Goal: Navigation & Orientation: Understand site structure

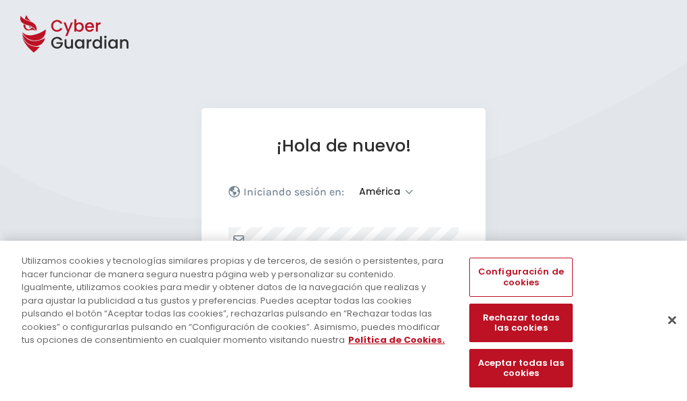
select select "América"
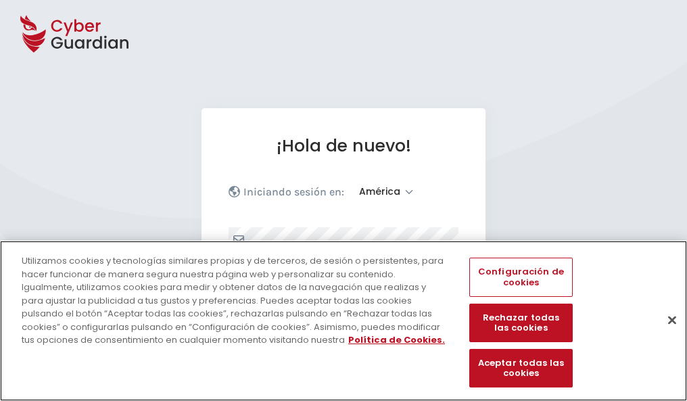
scroll to position [177, 0]
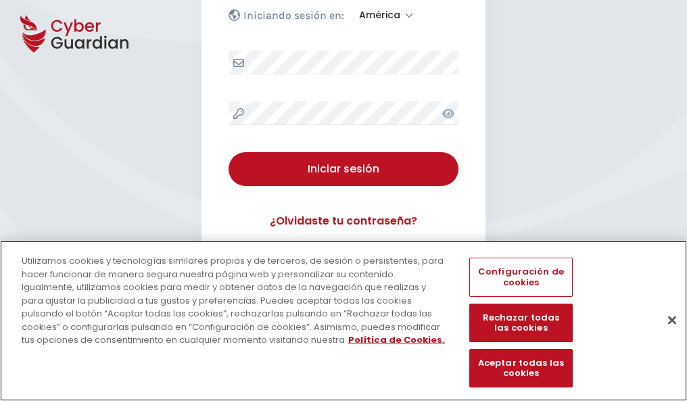
click at [666, 334] on button "Cerrar" at bounding box center [673, 320] width 30 height 30
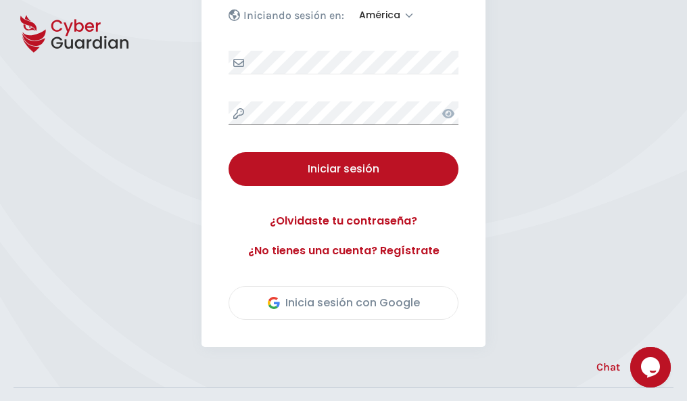
scroll to position [307, 0]
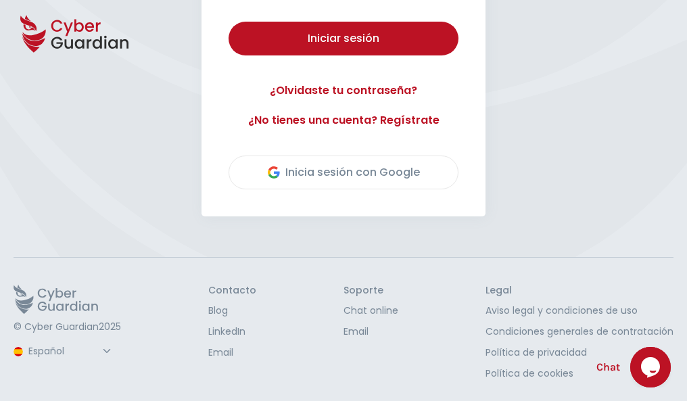
click at [229, 22] on button "Iniciar sesión" at bounding box center [344, 39] width 230 height 34
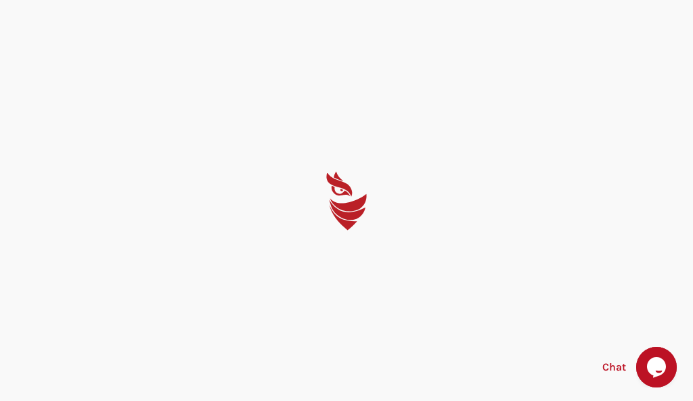
select select "English"
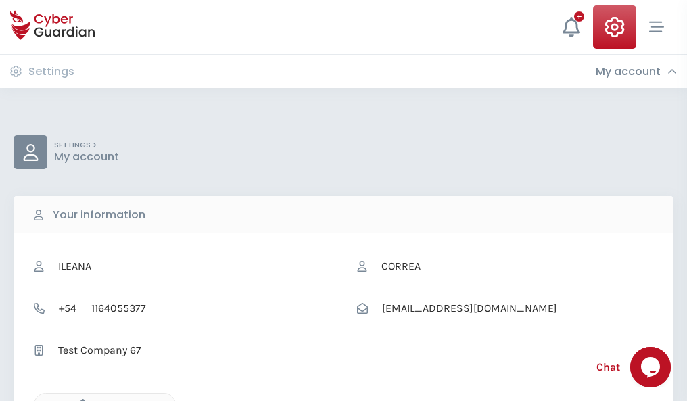
click at [79, 400] on icon "button" at bounding box center [79, 404] width 11 height 11
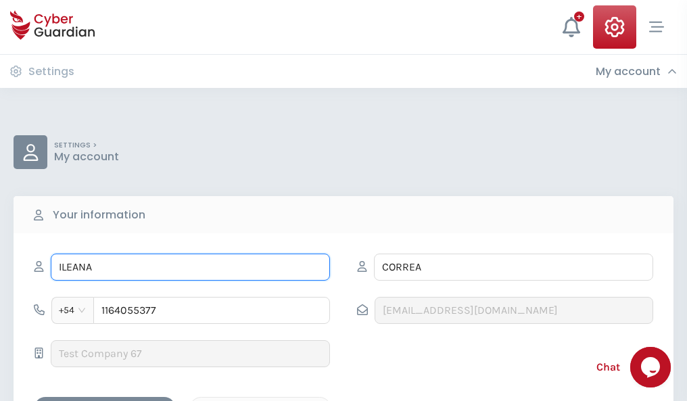
click at [190, 267] on input "ILEANA" at bounding box center [190, 267] width 279 height 27
type input "I"
type input "Alfonso"
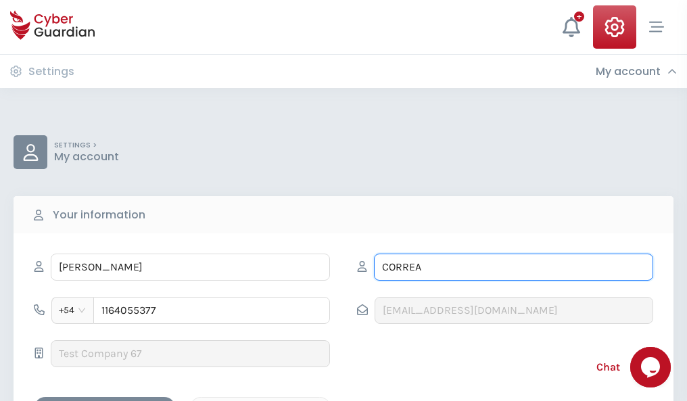
click at [513, 267] on input "CORREA" at bounding box center [513, 267] width 279 height 27
type input "C"
type input "Sans"
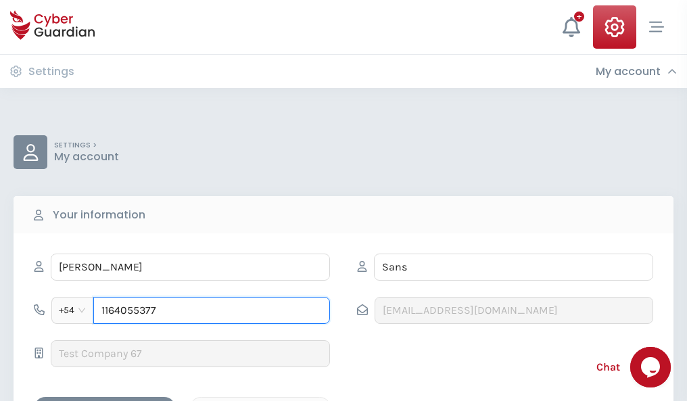
click at [212, 310] on input "1164055377" at bounding box center [211, 310] width 237 height 27
type input "1"
type input "4944070348"
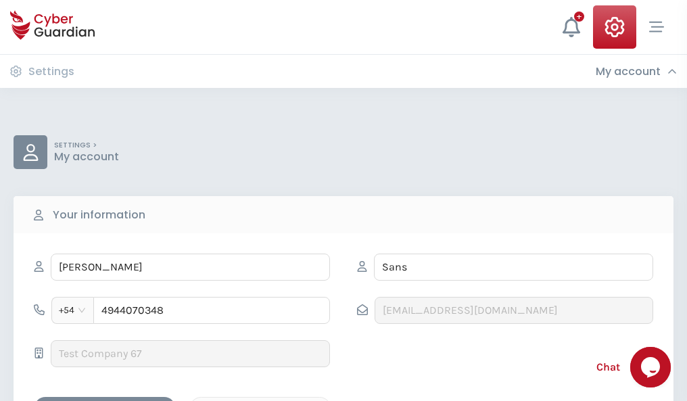
click at [260, 400] on div "Cancel" at bounding box center [260, 408] width 120 height 17
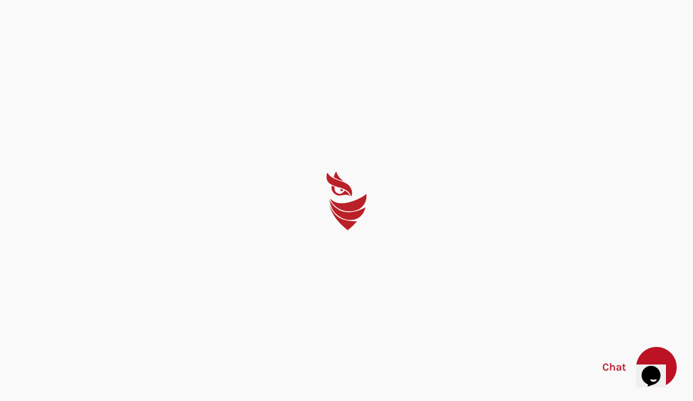
select select "English"
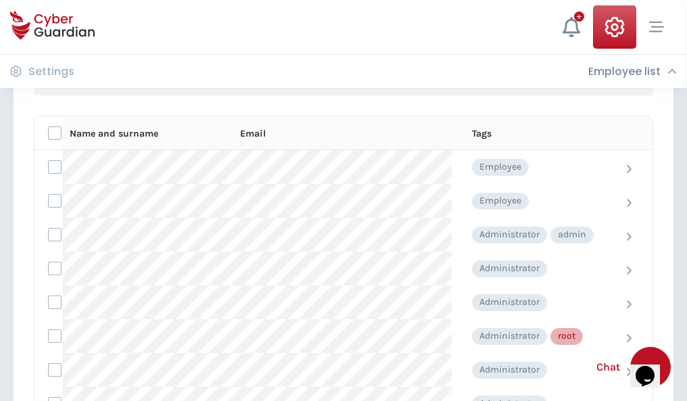
scroll to position [681, 0]
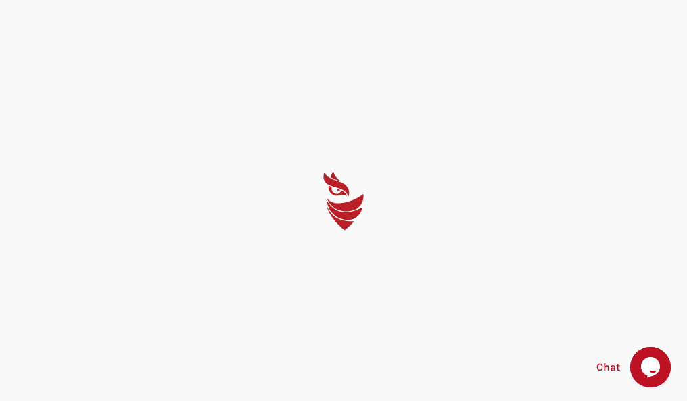
select select "English"
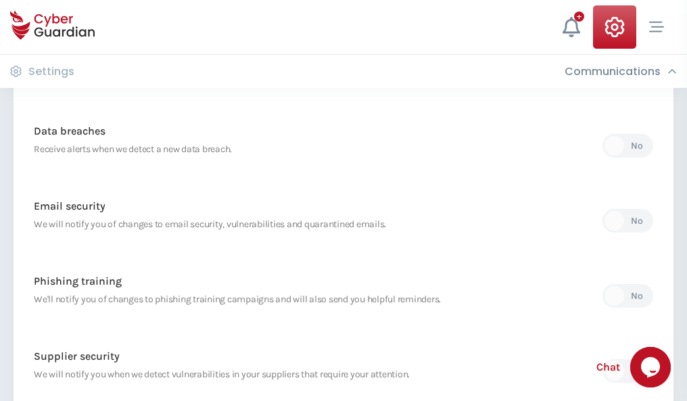
scroll to position [712, 0]
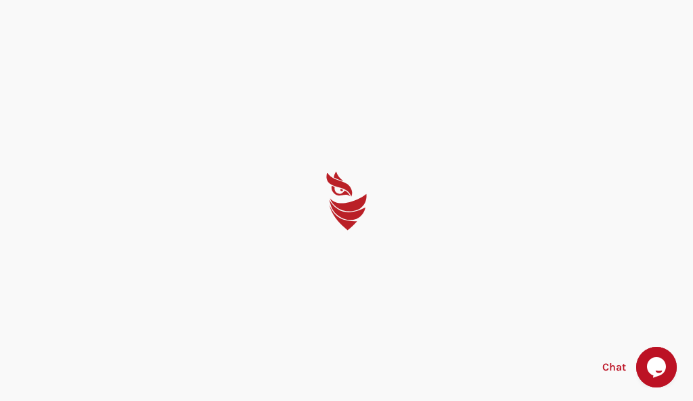
select select "English"
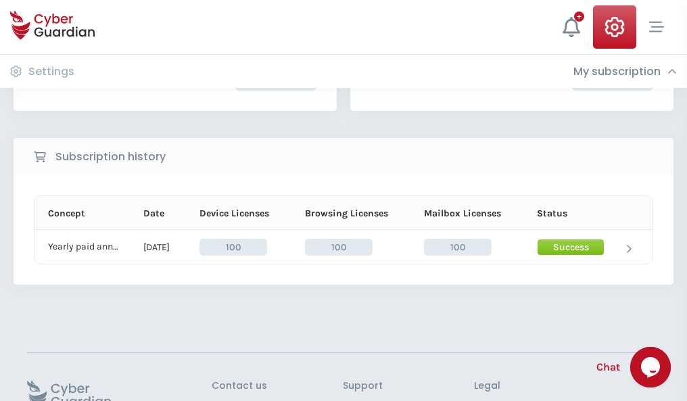
scroll to position [343, 0]
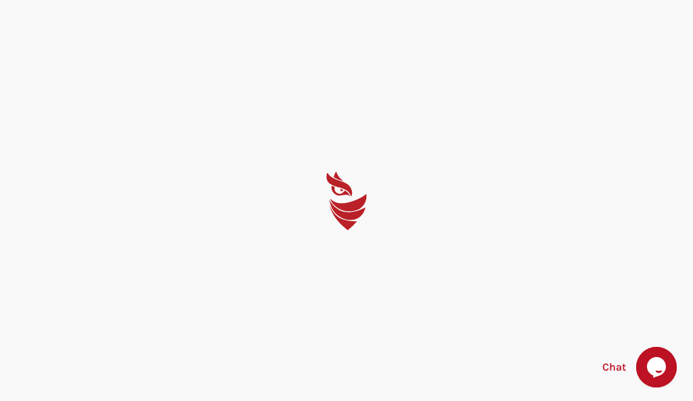
select select "English"
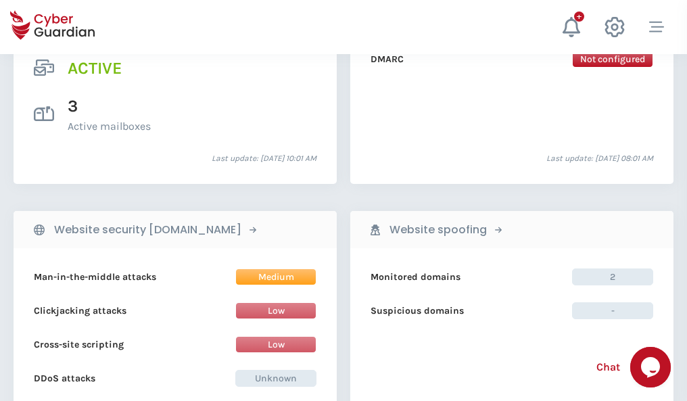
scroll to position [1375, 0]
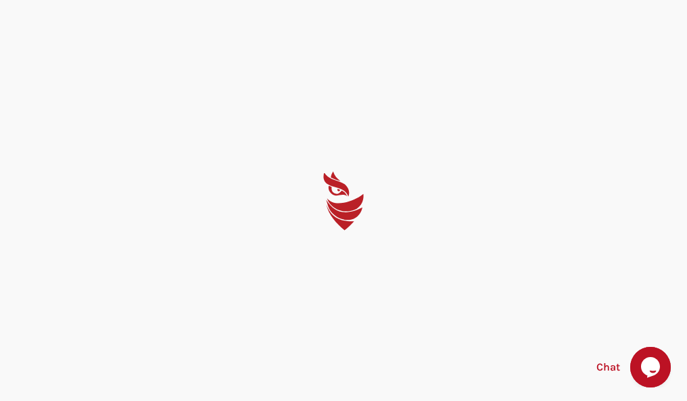
select select "English"
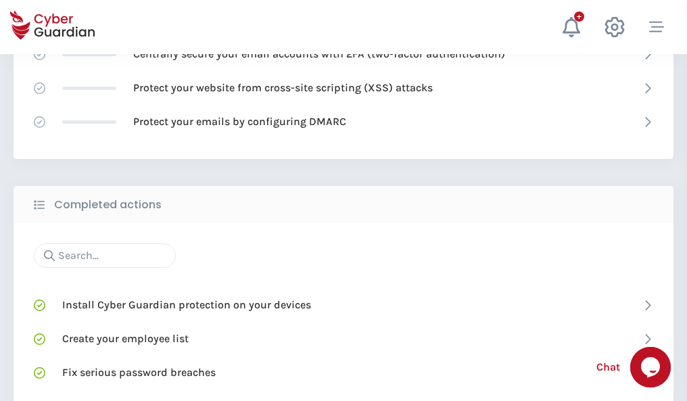
scroll to position [901, 0]
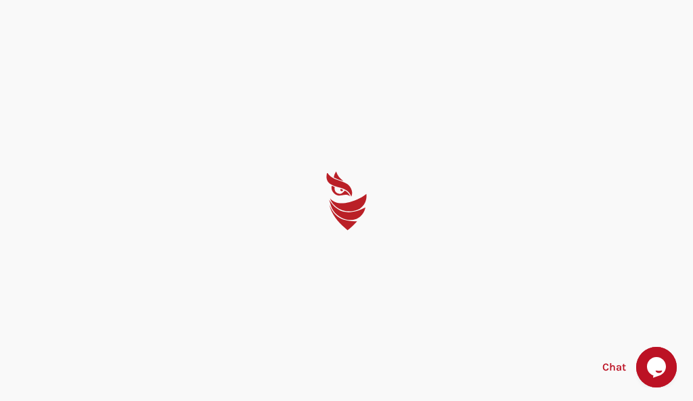
select select "English"
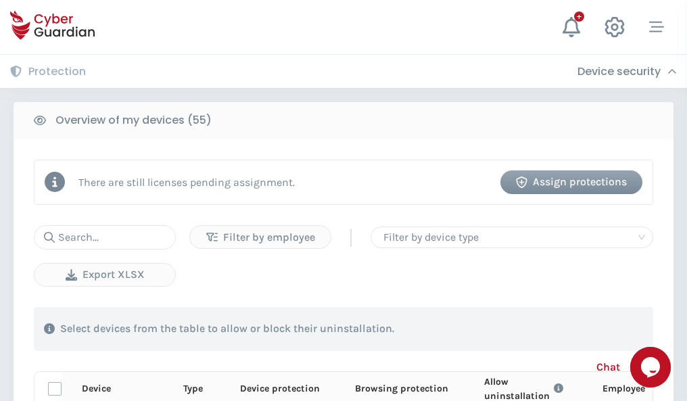
scroll to position [1179, 0]
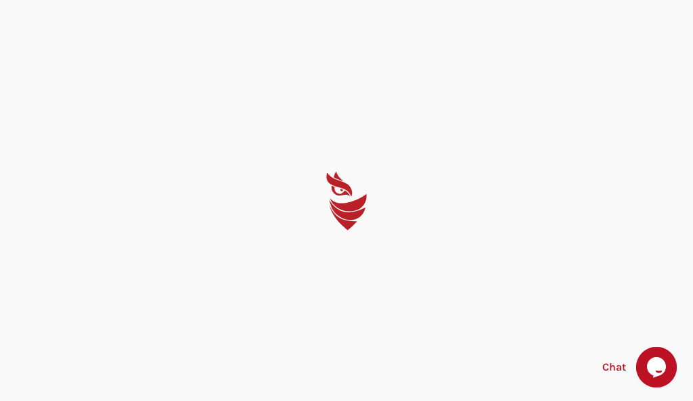
select select "English"
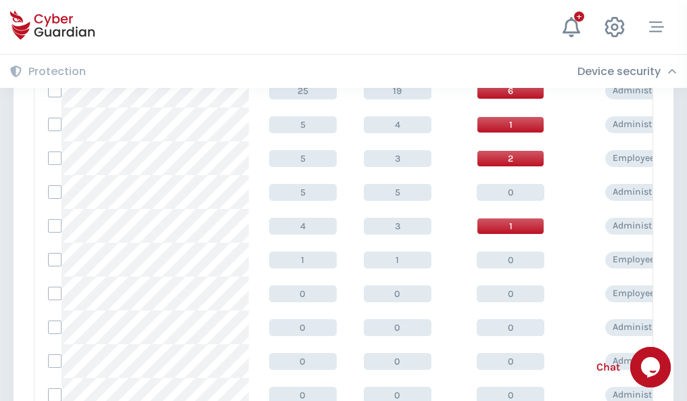
scroll to position [682, 0]
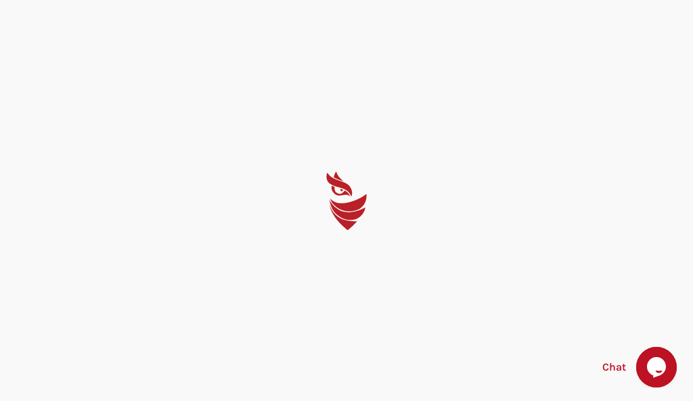
select select "English"
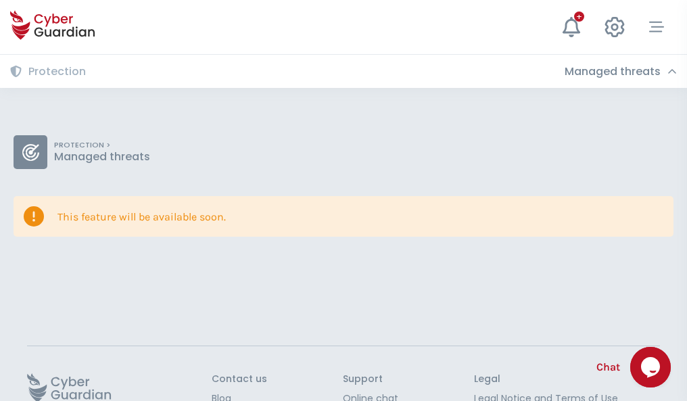
scroll to position [88, 0]
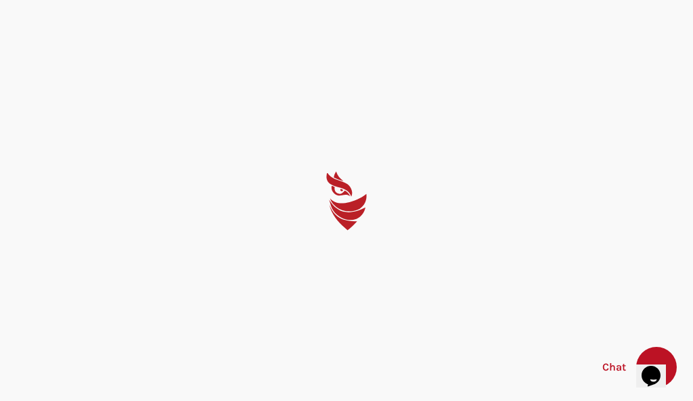
select select "English"
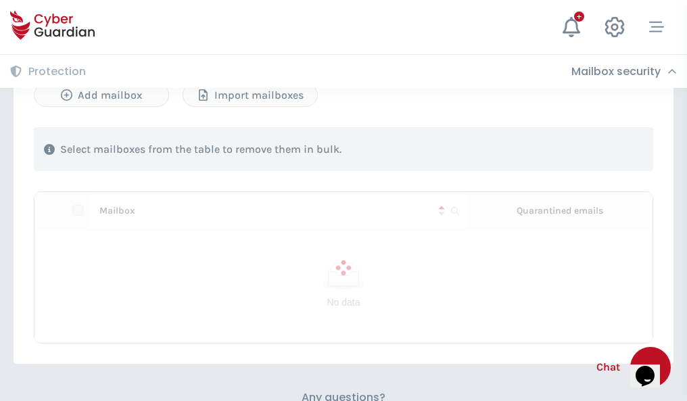
scroll to position [579, 0]
